Goal: Task Accomplishment & Management: Use online tool/utility

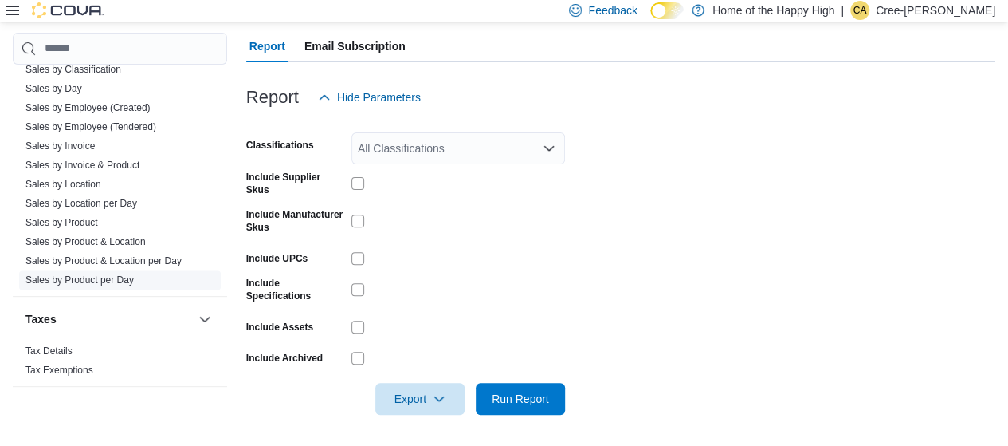
scroll to position [800, 0]
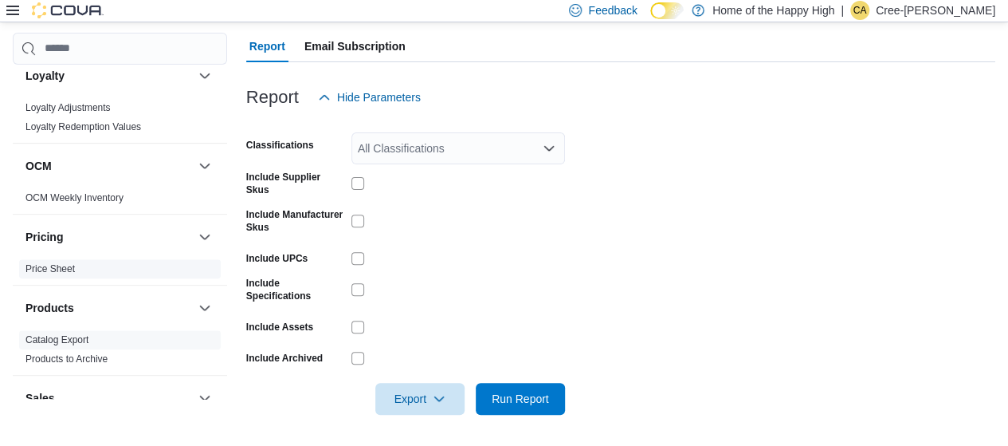
click at [62, 265] on link "Price Sheet" at bounding box center [50, 268] width 49 height 11
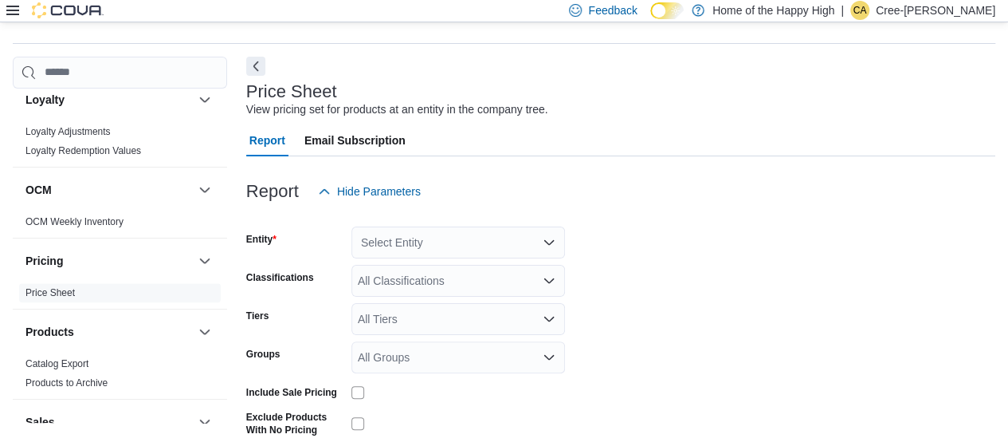
scroll to position [37, 0]
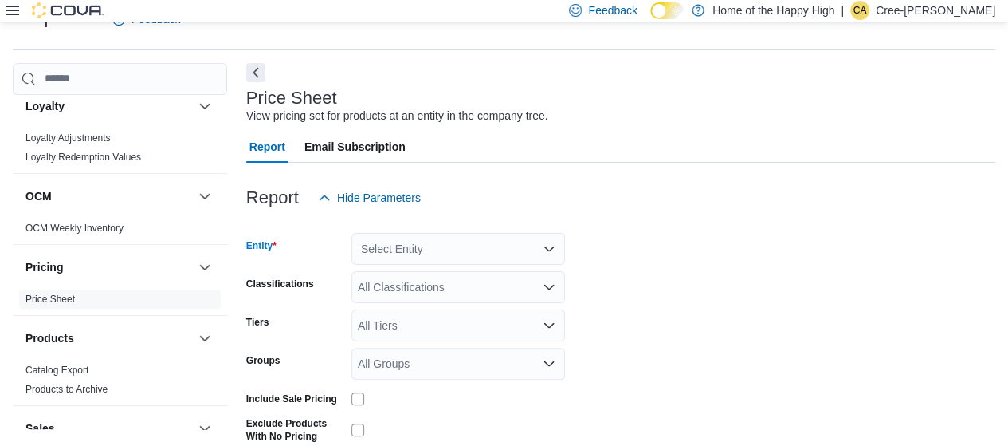
click at [395, 241] on div "Select Entity" at bounding box center [459, 249] width 214 height 32
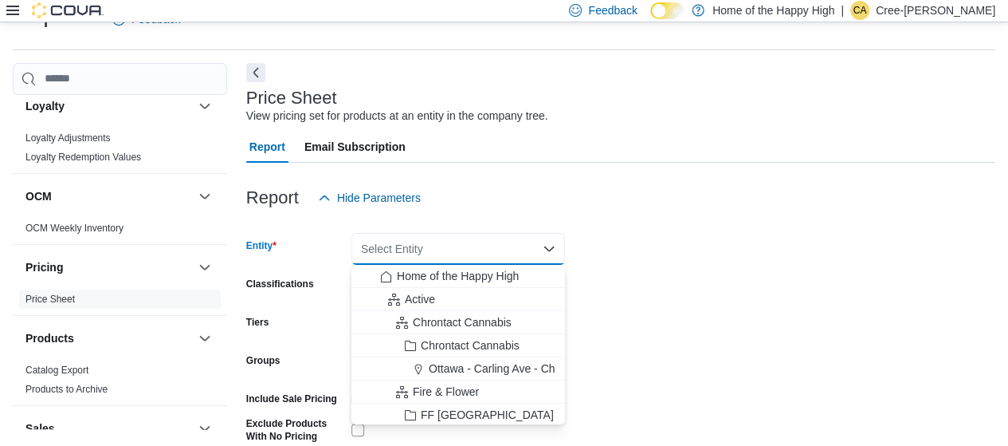
click at [450, 265] on button "Home of the Happy High" at bounding box center [459, 276] width 214 height 23
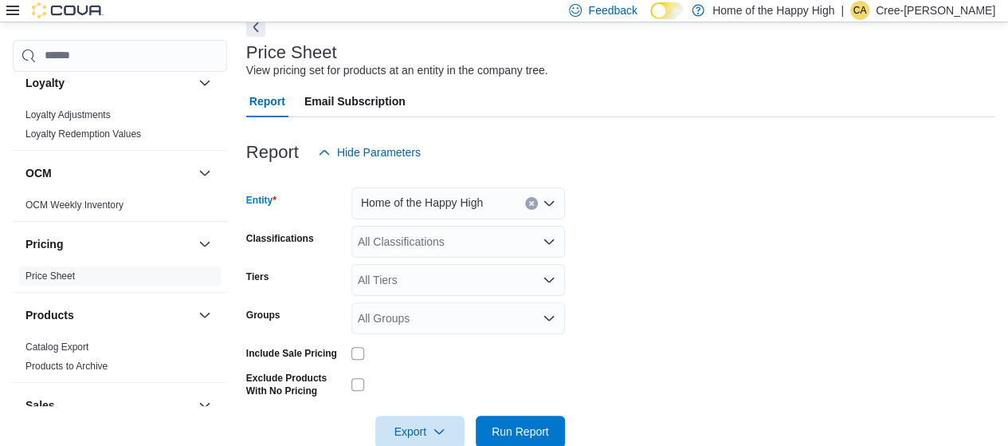
scroll to position [115, 0]
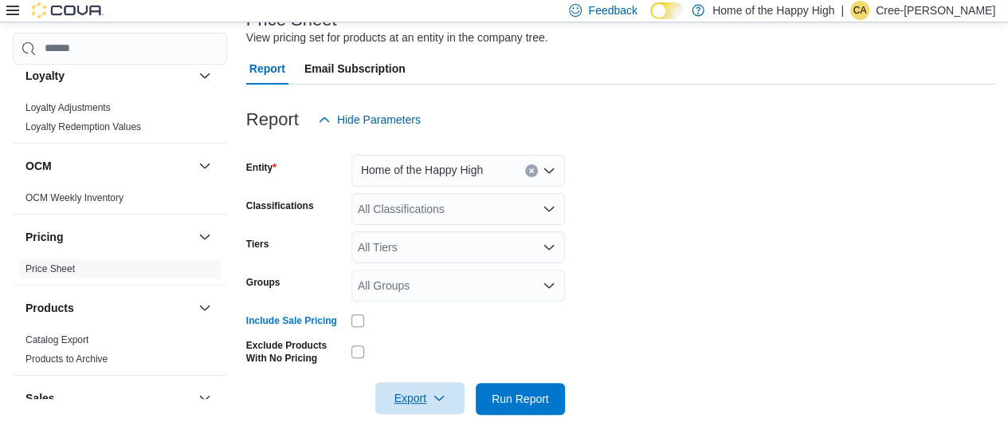
click at [434, 403] on icon "button" at bounding box center [439, 397] width 13 height 13
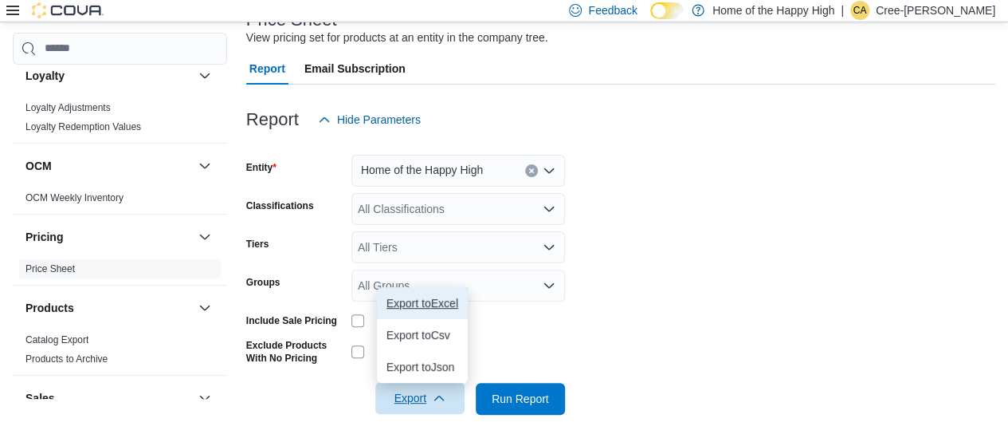
click at [422, 299] on span "Export to Excel" at bounding box center [423, 303] width 72 height 13
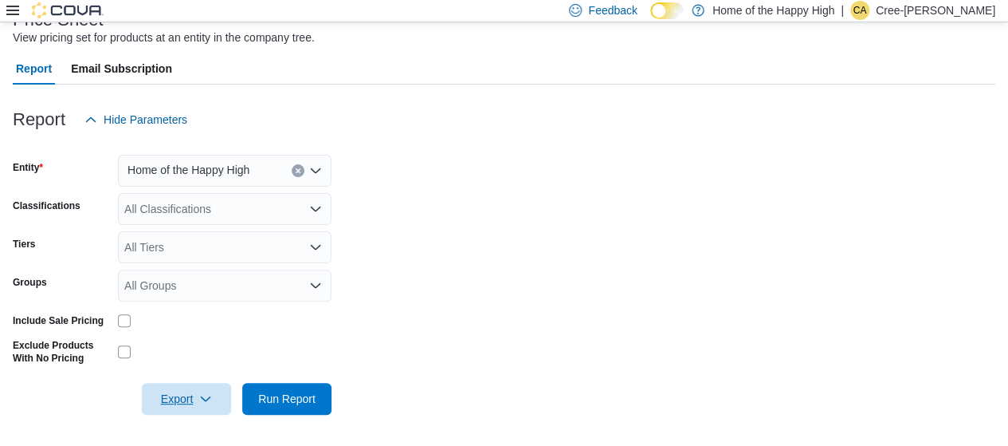
scroll to position [109, 0]
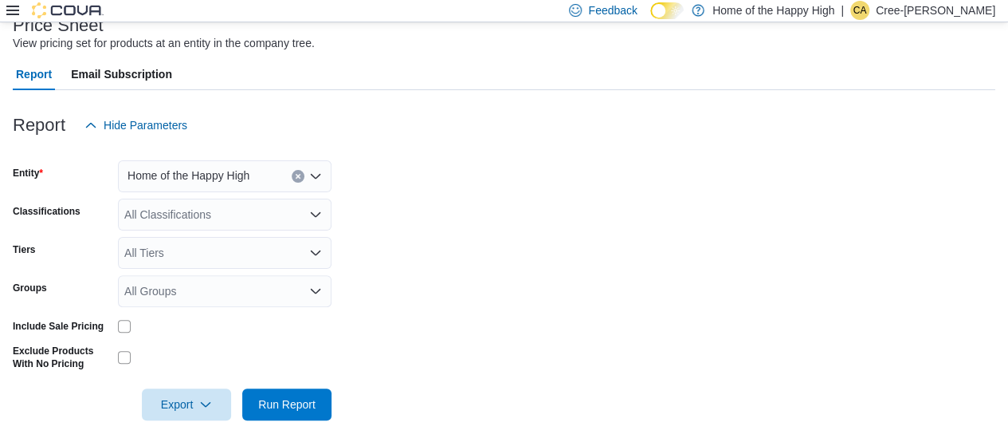
click at [17, 9] on icon at bounding box center [12, 10] width 13 height 13
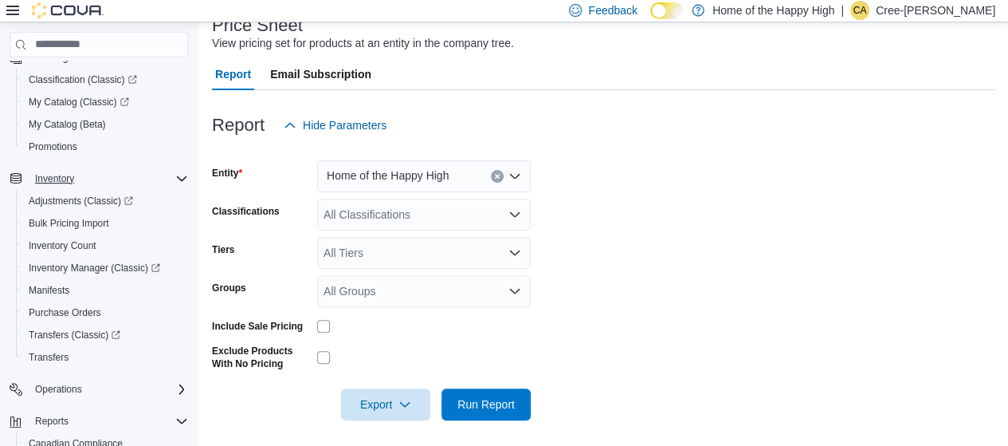
scroll to position [17, 0]
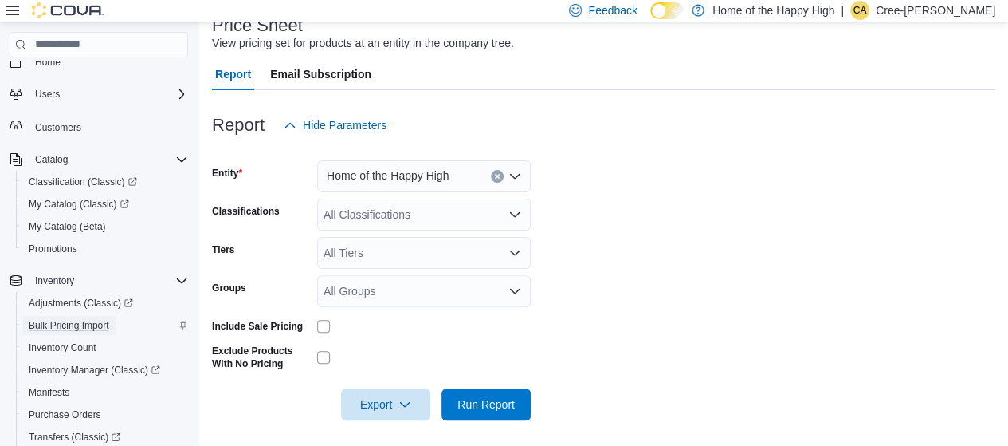
click at [81, 325] on span "Bulk Pricing Import" at bounding box center [69, 325] width 81 height 13
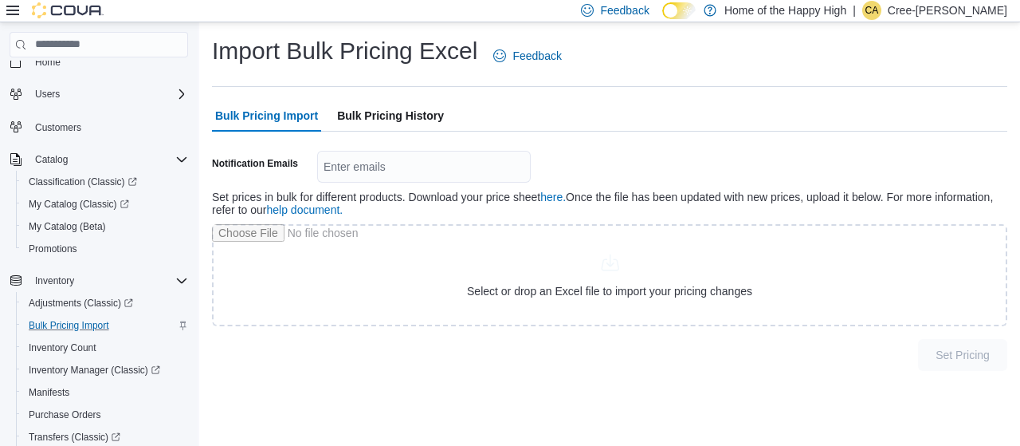
click at [397, 111] on span "Bulk Pricing History" at bounding box center [390, 116] width 107 height 32
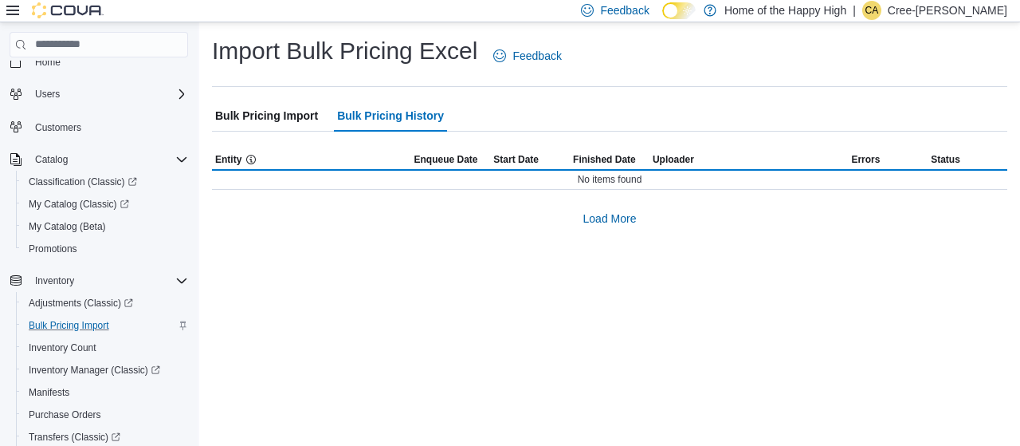
click at [271, 122] on span "Bulk Pricing Import" at bounding box center [266, 116] width 103 height 32
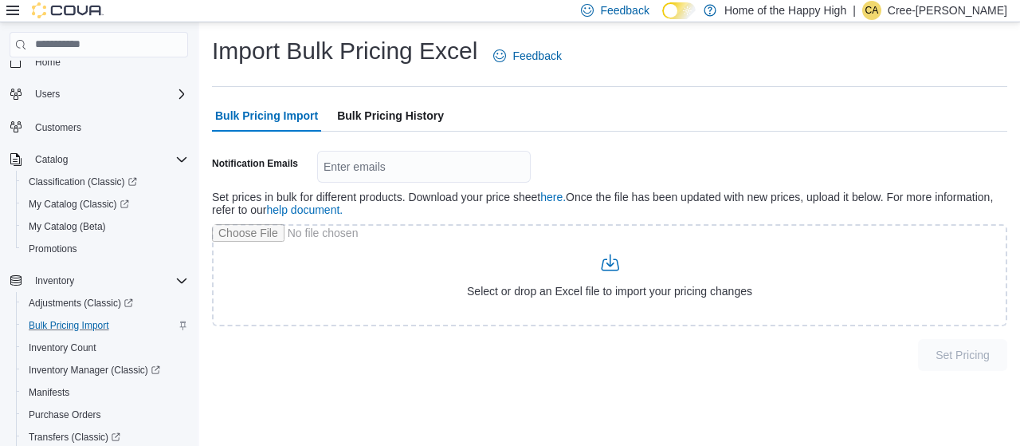
click at [403, 127] on span "Bulk Pricing History" at bounding box center [390, 116] width 107 height 32
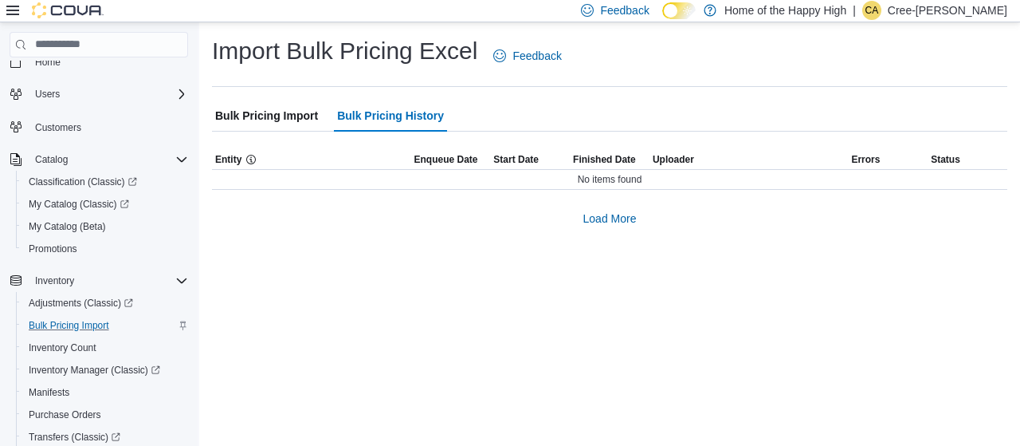
drag, startPoint x: 255, startPoint y: 115, endPoint x: 346, endPoint y: 113, distance: 90.9
click at [257, 116] on span "Bulk Pricing Import" at bounding box center [266, 116] width 103 height 32
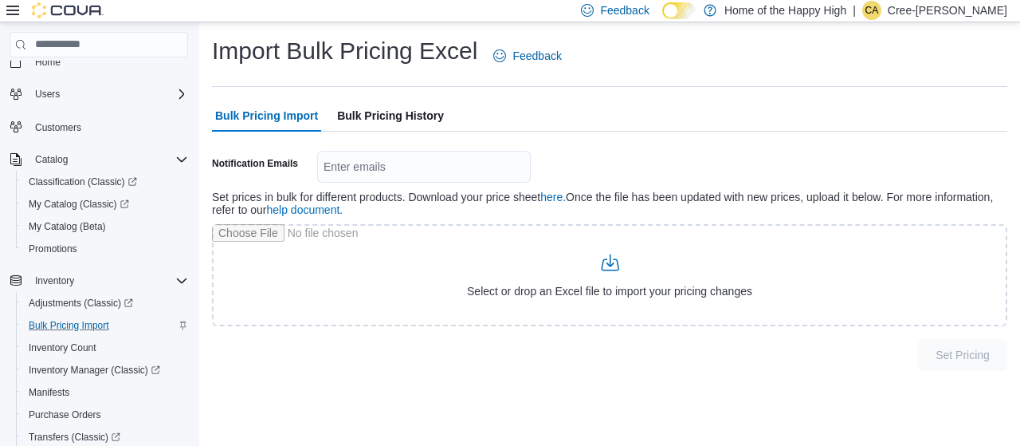
click at [420, 112] on span "Bulk Pricing History" at bounding box center [390, 116] width 107 height 32
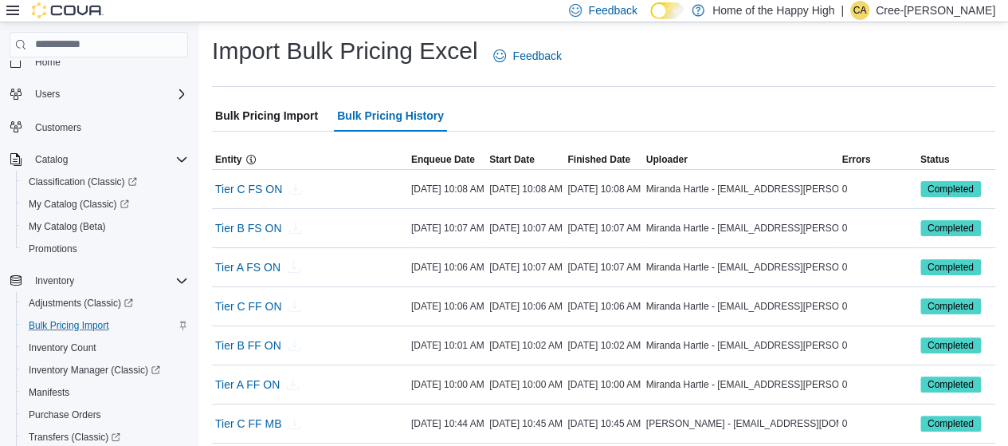
click at [277, 111] on span "Bulk Pricing Import" at bounding box center [266, 116] width 103 height 32
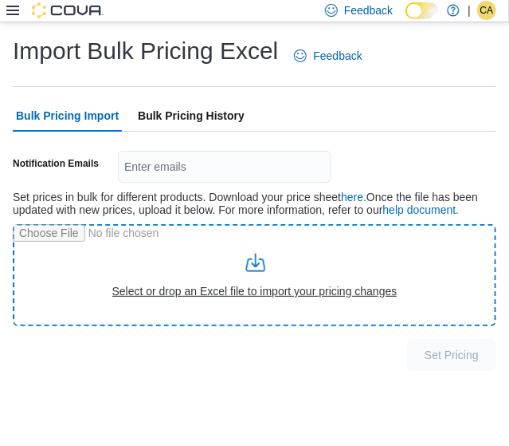
type input "**********"
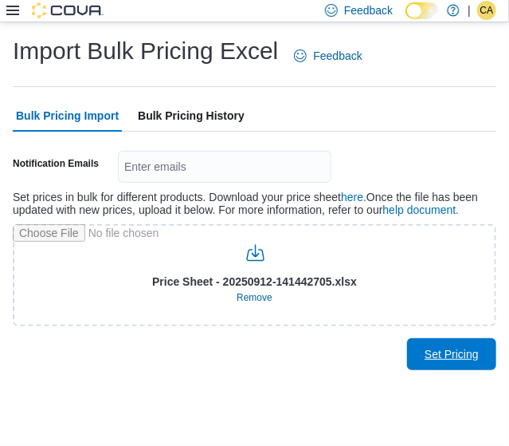
click at [456, 348] on span "Set Pricing" at bounding box center [452, 354] width 54 height 16
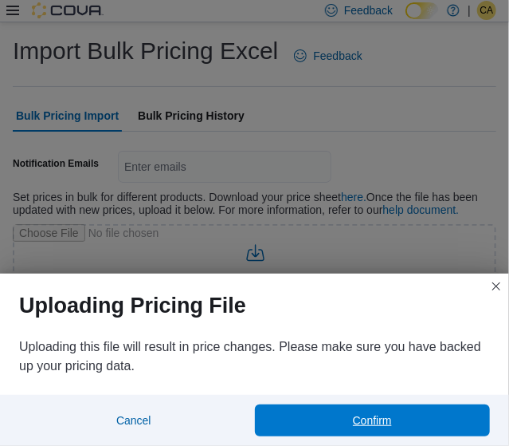
click at [336, 411] on span "Confirm" at bounding box center [373, 420] width 217 height 32
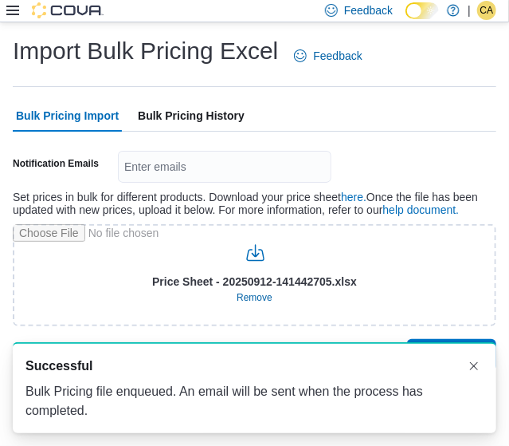
click at [166, 111] on span "Bulk Pricing History" at bounding box center [191, 116] width 107 height 32
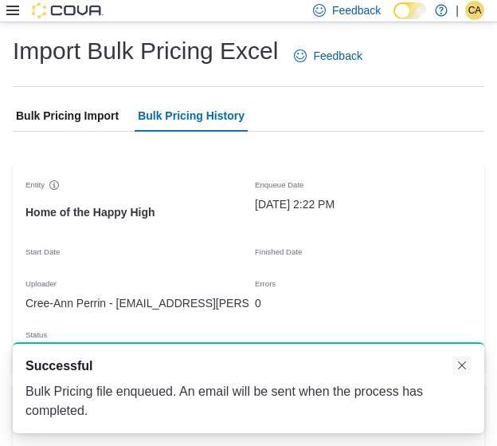
click at [462, 362] on button "Dismiss toast" at bounding box center [462, 365] width 19 height 19
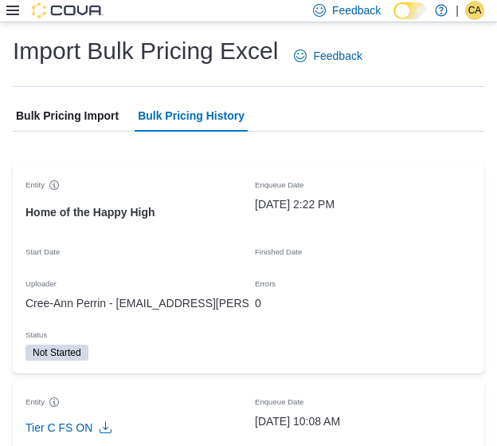
click at [94, 48] on h1 "Import Bulk Pricing Excel" at bounding box center [145, 51] width 265 height 32
click at [90, 119] on span "Bulk Pricing Import" at bounding box center [67, 116] width 103 height 32
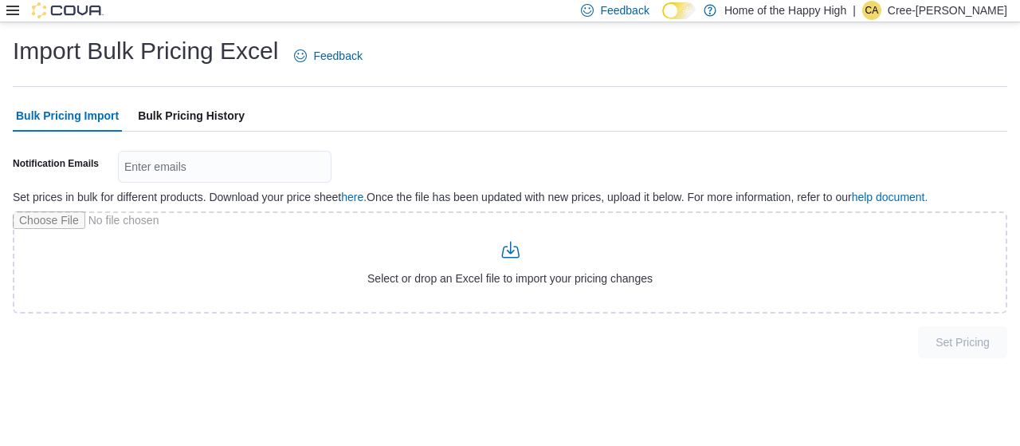
click at [175, 120] on span "Bulk Pricing History" at bounding box center [191, 116] width 107 height 32
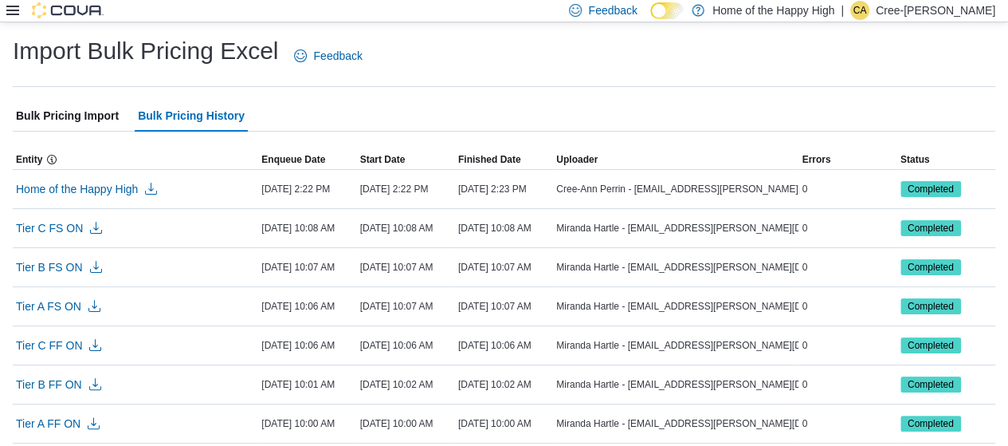
click at [80, 120] on span "Bulk Pricing Import" at bounding box center [67, 116] width 103 height 32
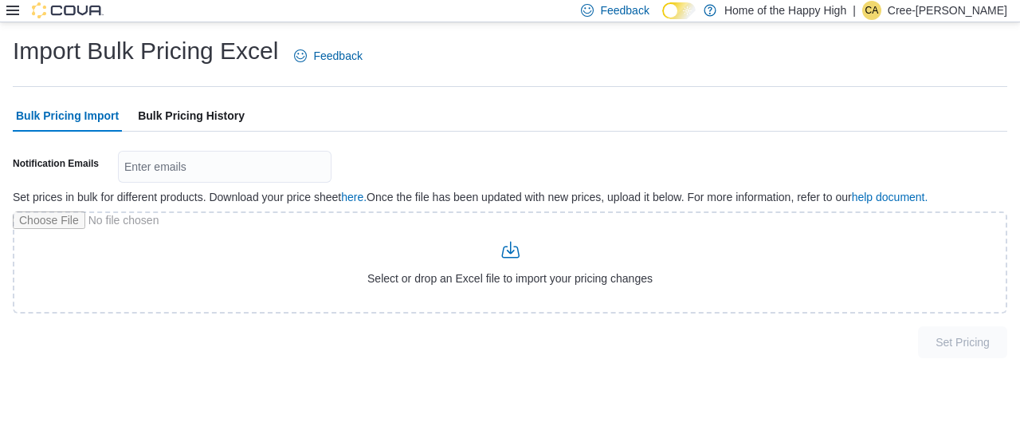
click at [191, 111] on span "Bulk Pricing History" at bounding box center [191, 116] width 107 height 32
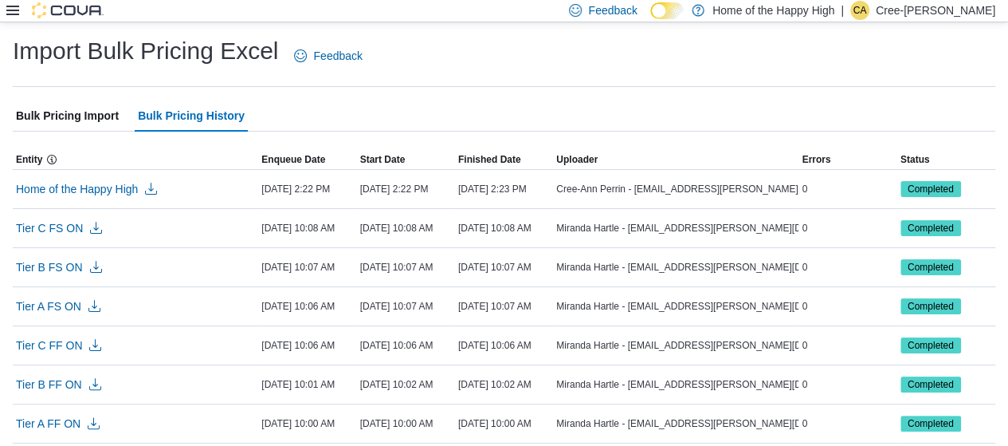
click at [107, 112] on span "Bulk Pricing Import" at bounding box center [67, 116] width 103 height 32
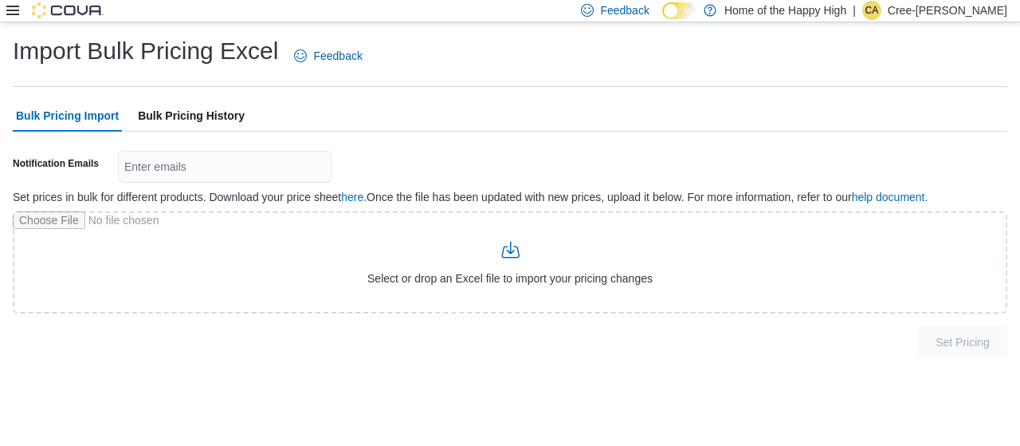
click at [9, 17] on icon at bounding box center [12, 10] width 13 height 13
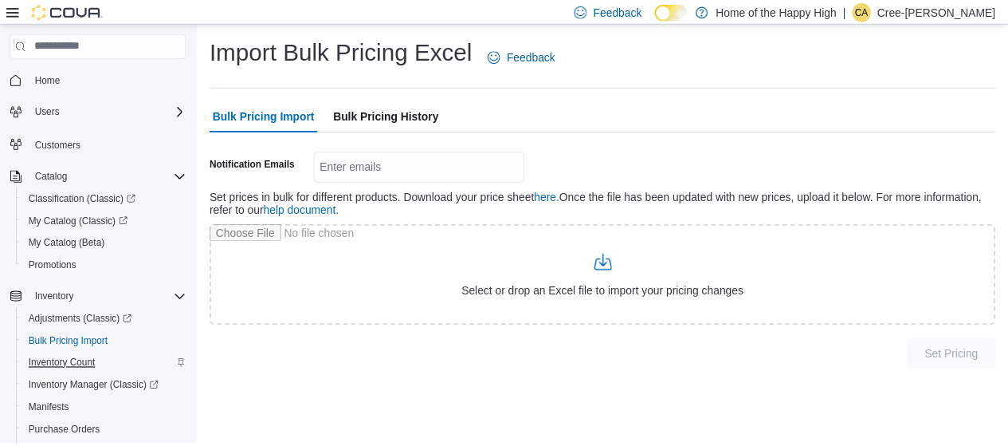
scroll to position [256, 0]
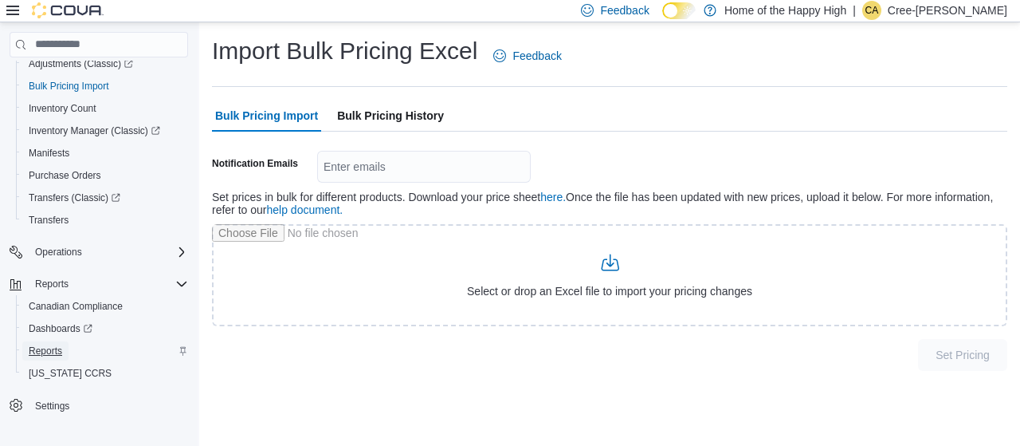
click at [59, 344] on span "Reports" at bounding box center [45, 350] width 33 height 13
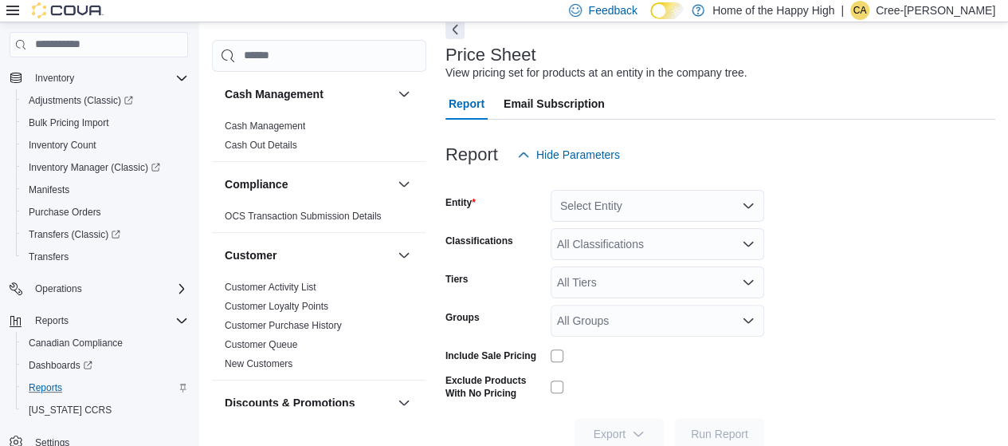
scroll to position [115, 0]
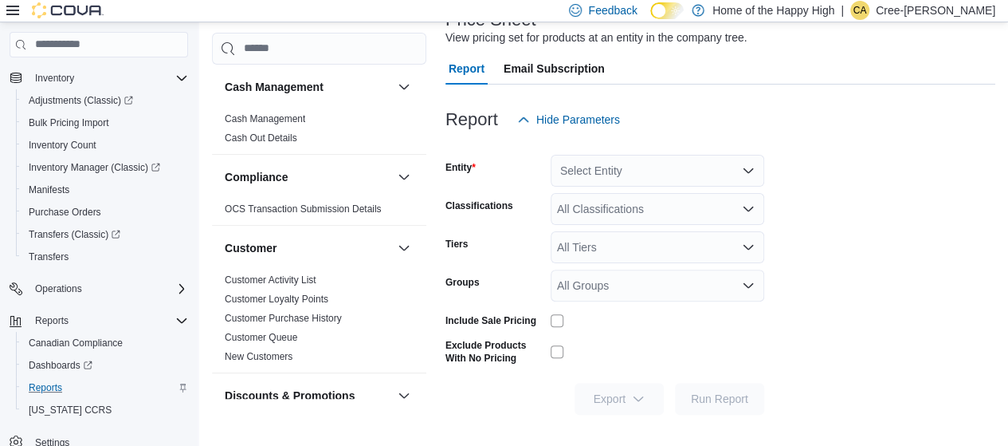
click at [638, 171] on div "Select Entity" at bounding box center [658, 171] width 214 height 32
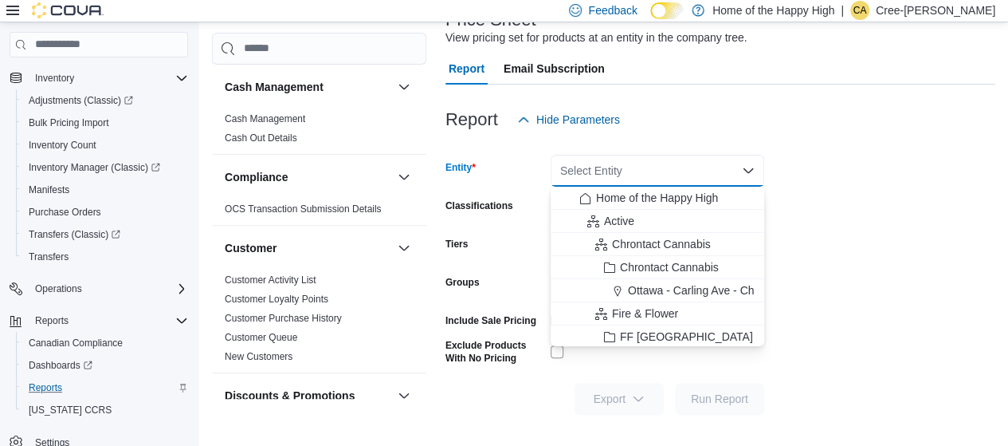
type input "*"
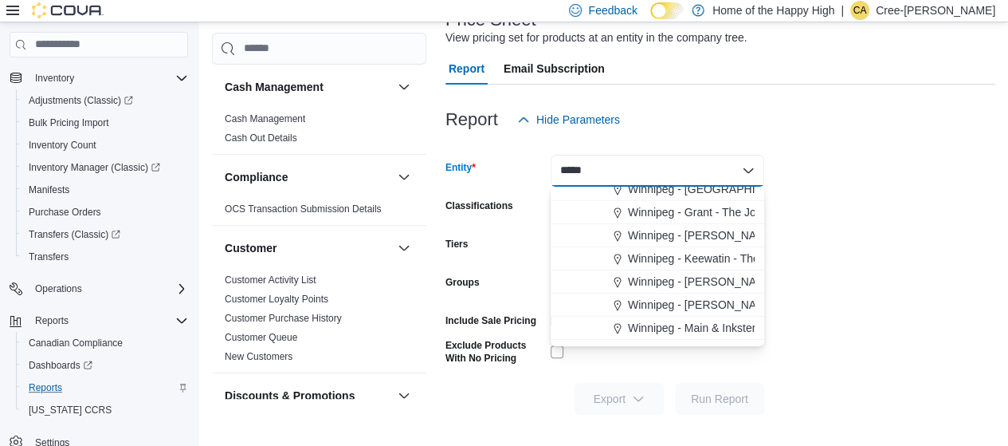
scroll to position [0, 0]
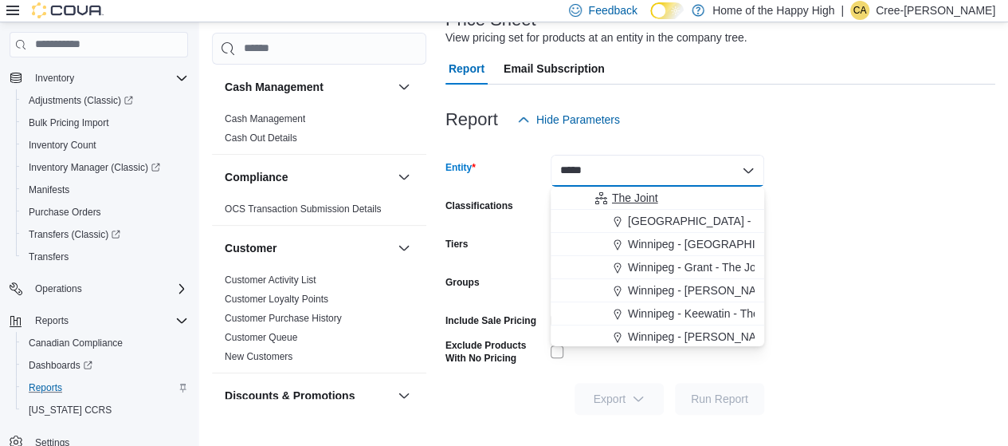
type input "*****"
click at [643, 195] on span "The Joint" at bounding box center [635, 198] width 46 height 16
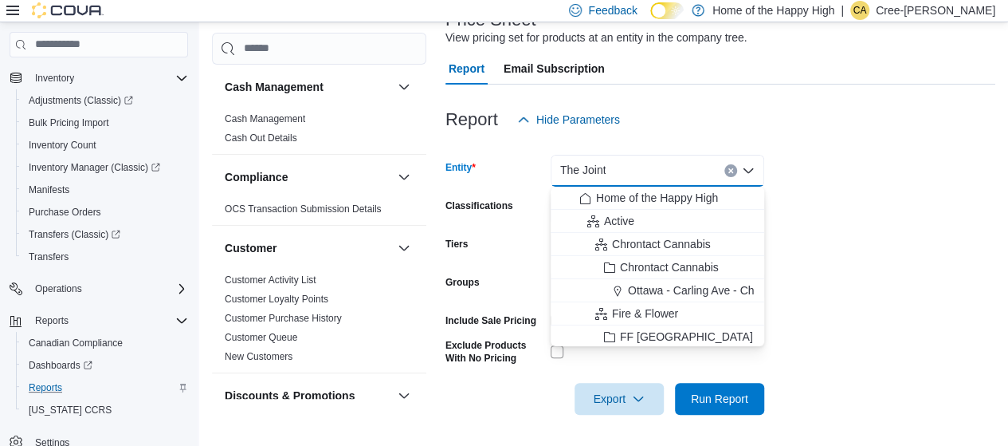
click at [631, 167] on div "The Joint Combo box. Selected. The Joint. Press Backspace to delete The Joint. …" at bounding box center [658, 171] width 214 height 32
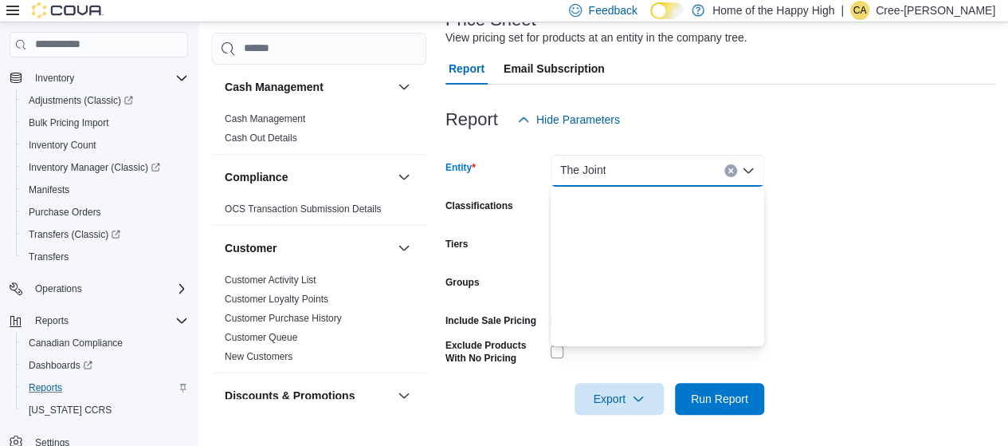
scroll to position [3285, 0]
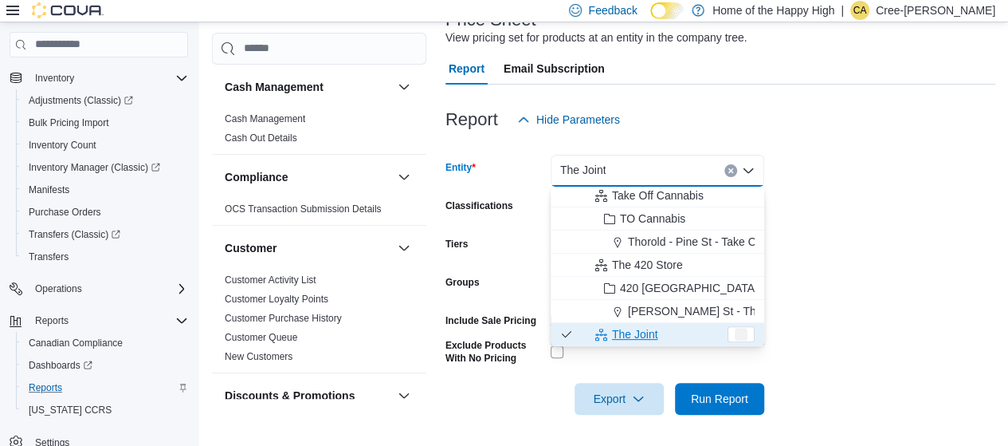
click at [631, 167] on div "The Joint" at bounding box center [658, 171] width 214 height 32
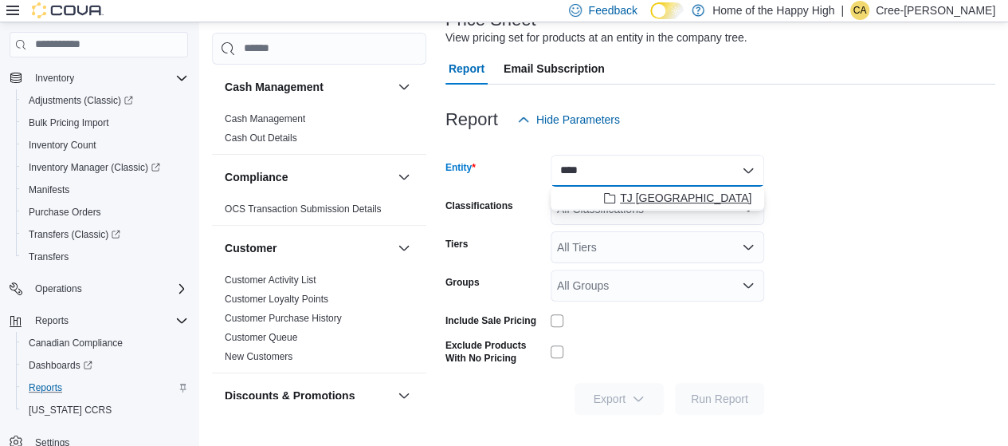
type input "****"
click at [655, 195] on span "TJ [GEOGRAPHIC_DATA]" at bounding box center [686, 198] width 132 height 16
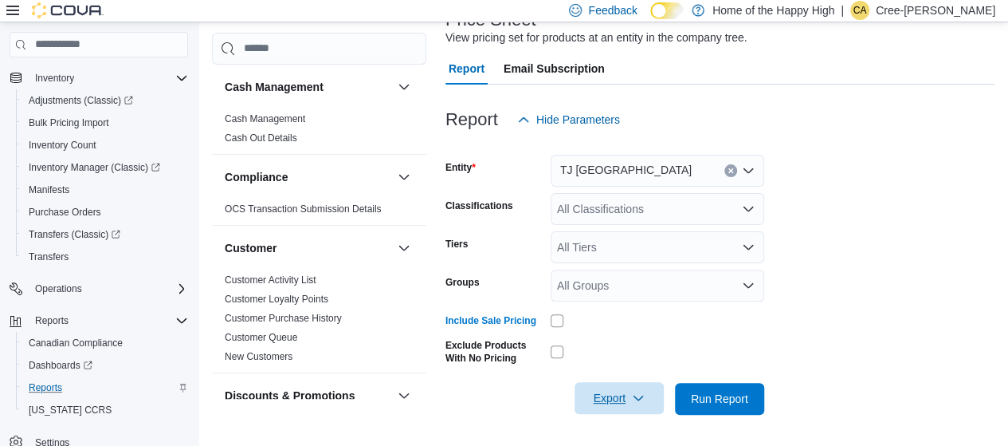
click at [638, 400] on icon "button" at bounding box center [638, 397] width 13 height 13
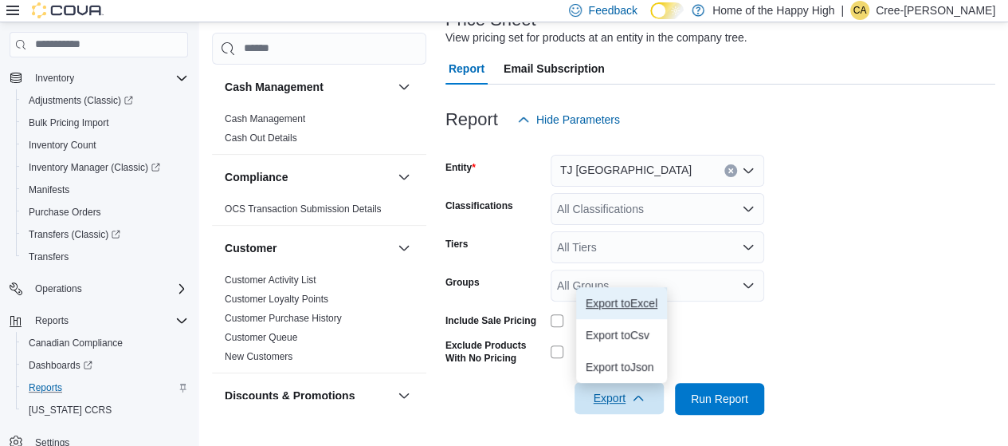
click at [646, 293] on button "Export to Excel" at bounding box center [621, 303] width 91 height 32
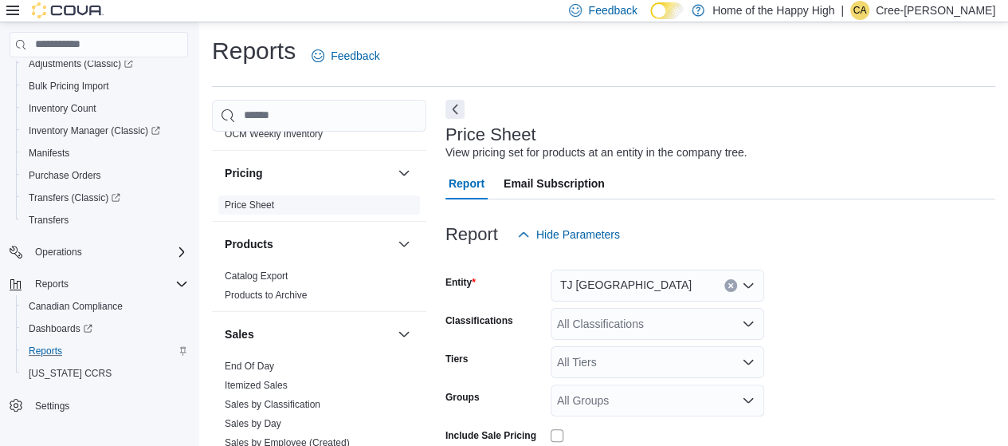
scroll to position [957, 0]
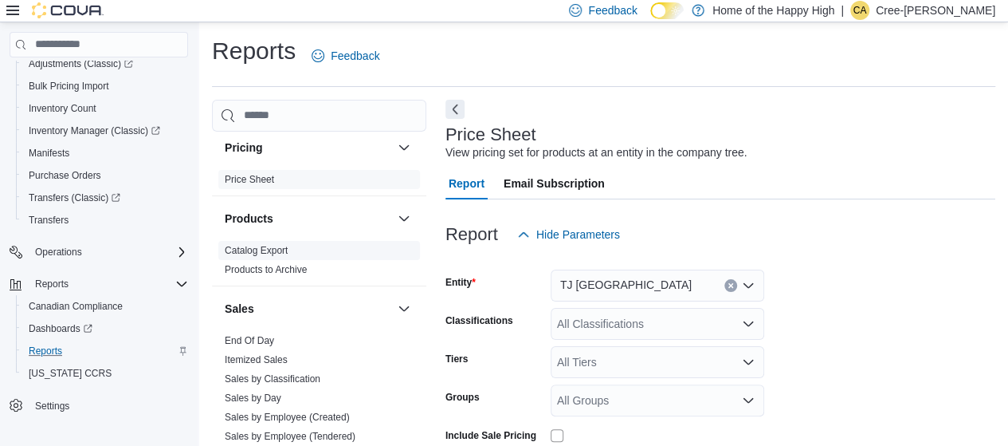
click at [265, 252] on link "Catalog Export" at bounding box center [256, 250] width 63 height 11
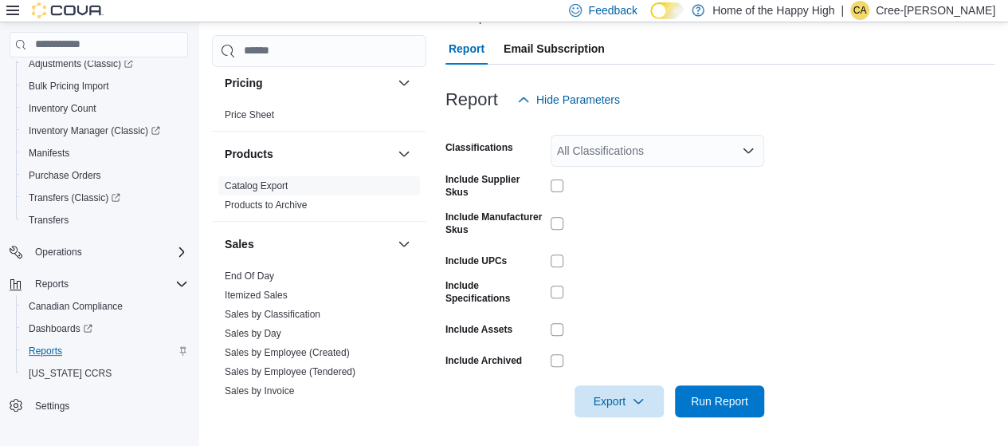
scroll to position [187, 0]
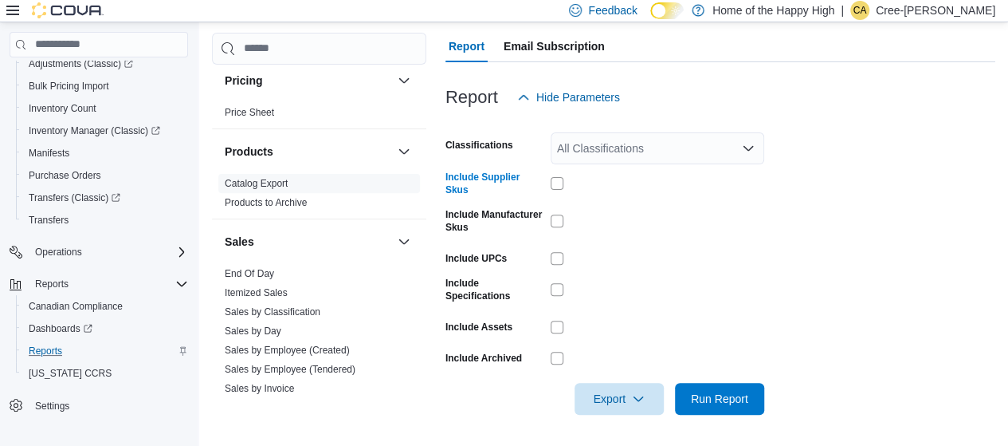
click at [557, 250] on div at bounding box center [658, 258] width 214 height 25
click at [632, 409] on span "Export" at bounding box center [619, 398] width 70 height 32
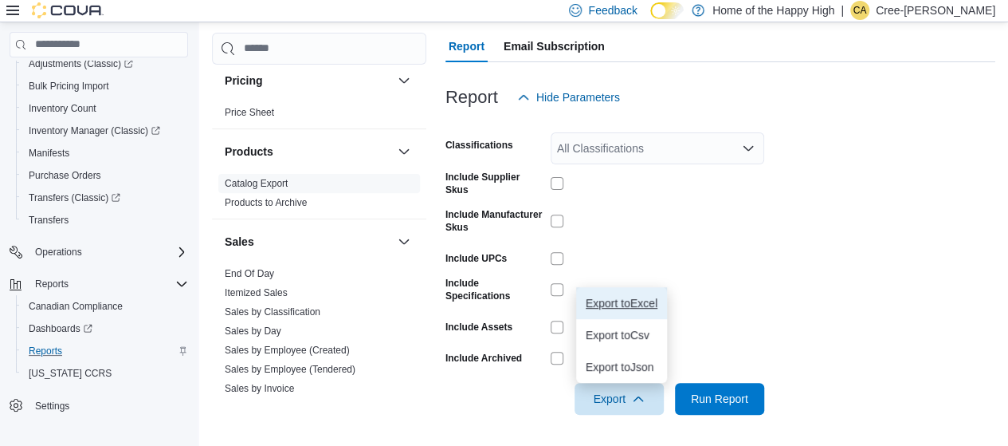
click at [632, 304] on span "Export to Excel" at bounding box center [622, 303] width 72 height 13
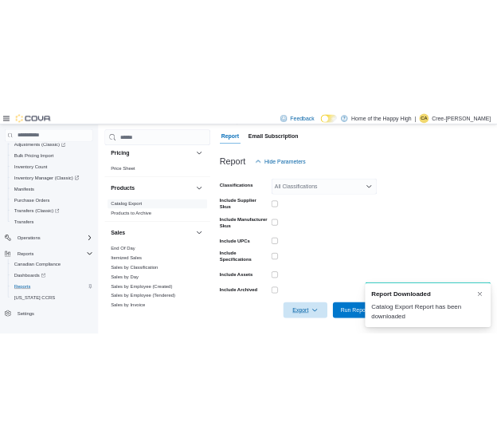
scroll to position [0, 0]
